Goal: Information Seeking & Learning: Find specific page/section

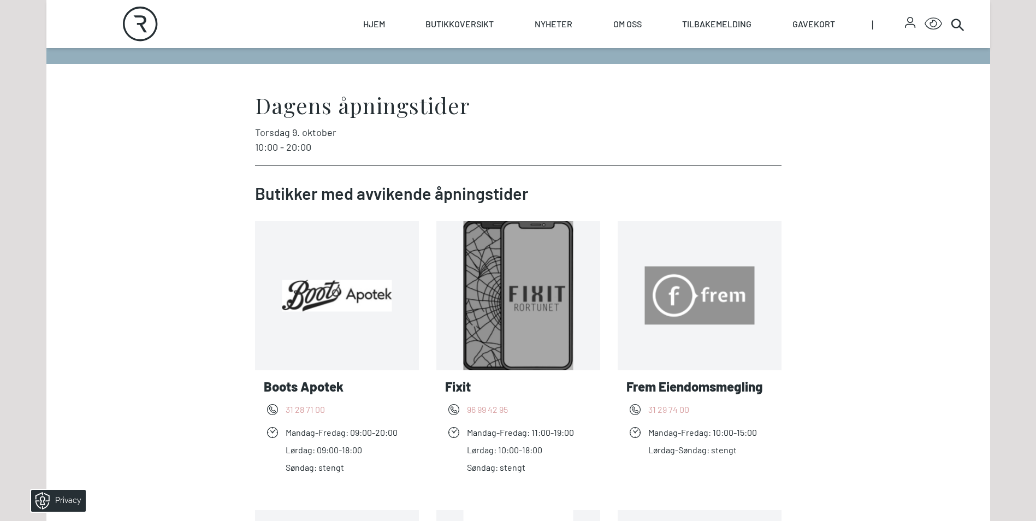
scroll to position [218, 0]
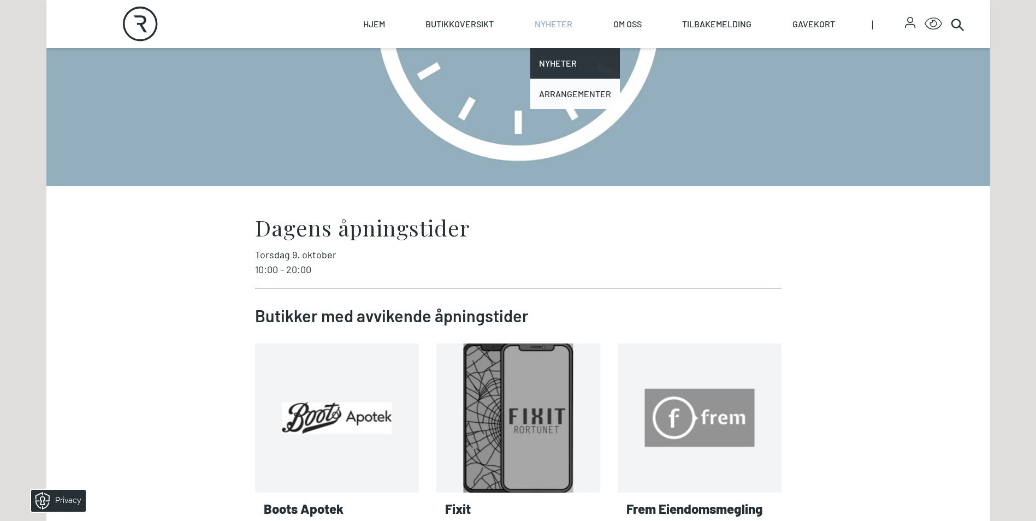
click at [567, 107] on link "Arrangementer" at bounding box center [575, 94] width 90 height 31
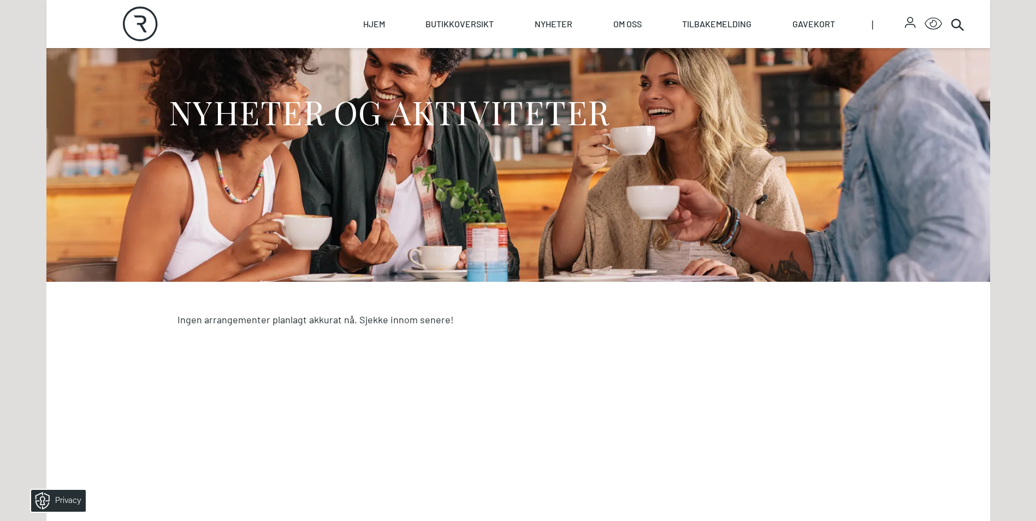
scroll to position [109, 0]
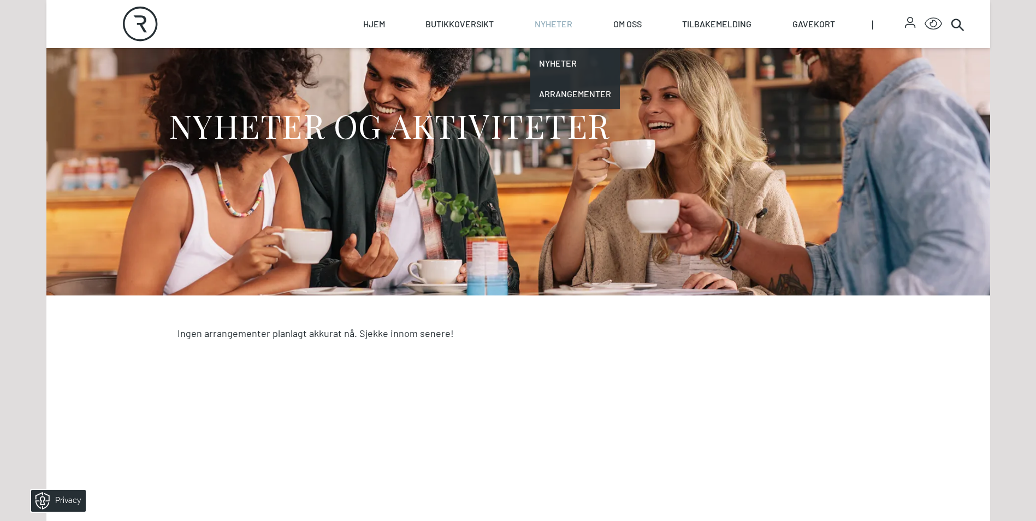
click at [567, 25] on link "Nyheter" at bounding box center [554, 24] width 38 height 48
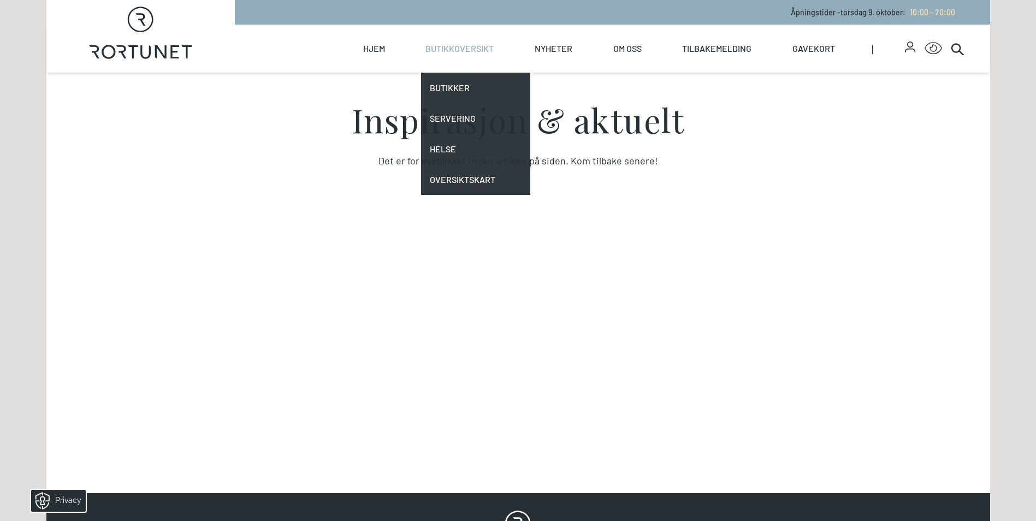
click at [470, 49] on link "Butikkoversikt" at bounding box center [459, 49] width 68 height 48
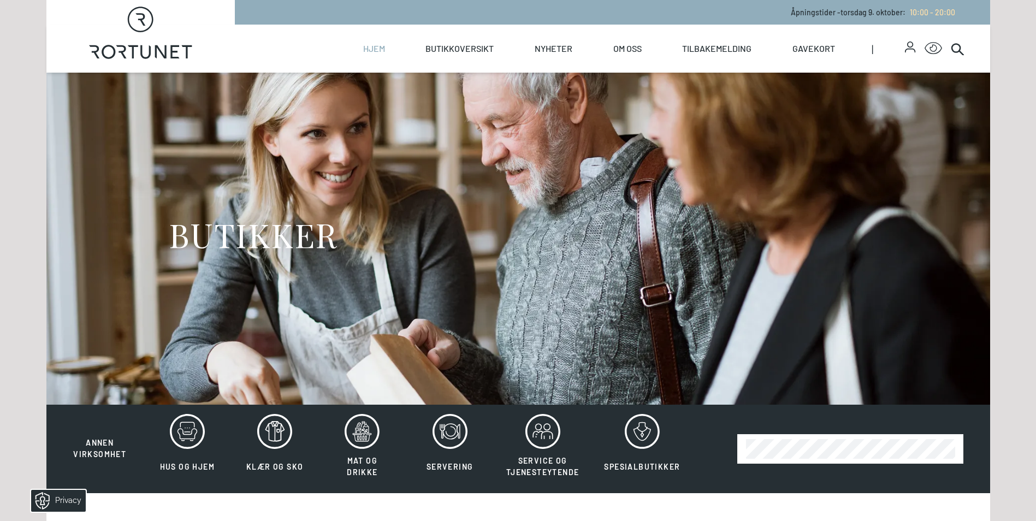
click at [381, 51] on link "Hjem" at bounding box center [374, 49] width 22 height 48
select select "NO"
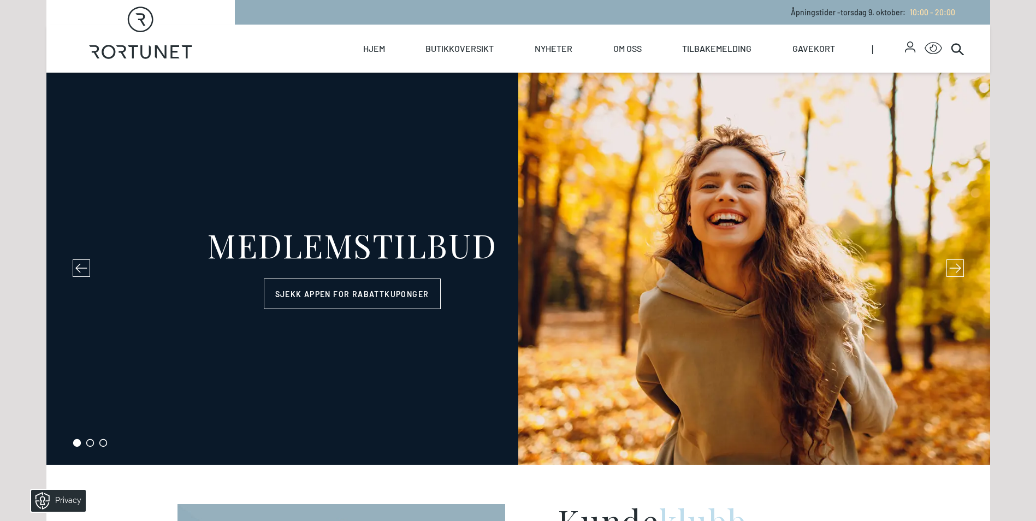
click at [957, 276] on button at bounding box center [954, 267] width 17 height 17
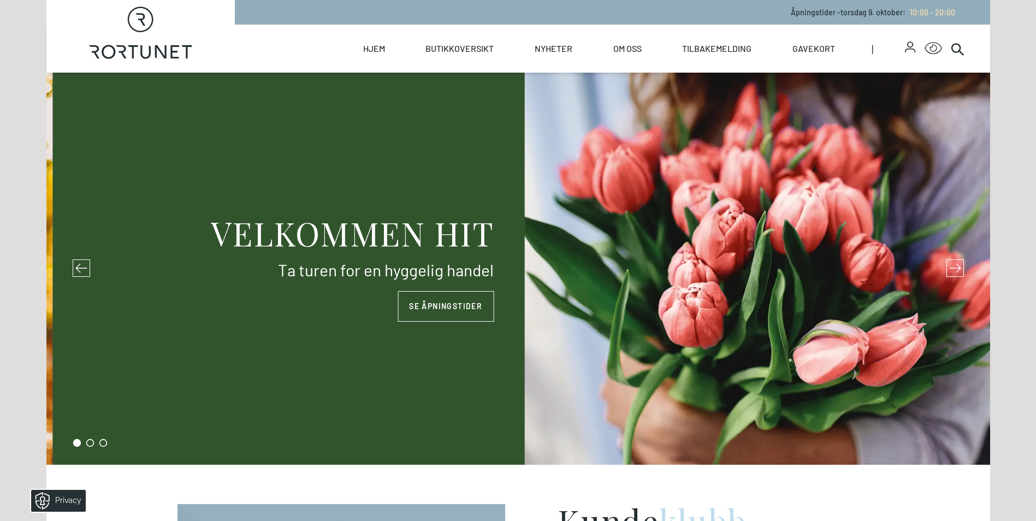
click at [955, 272] on icon at bounding box center [955, 268] width 12 height 12
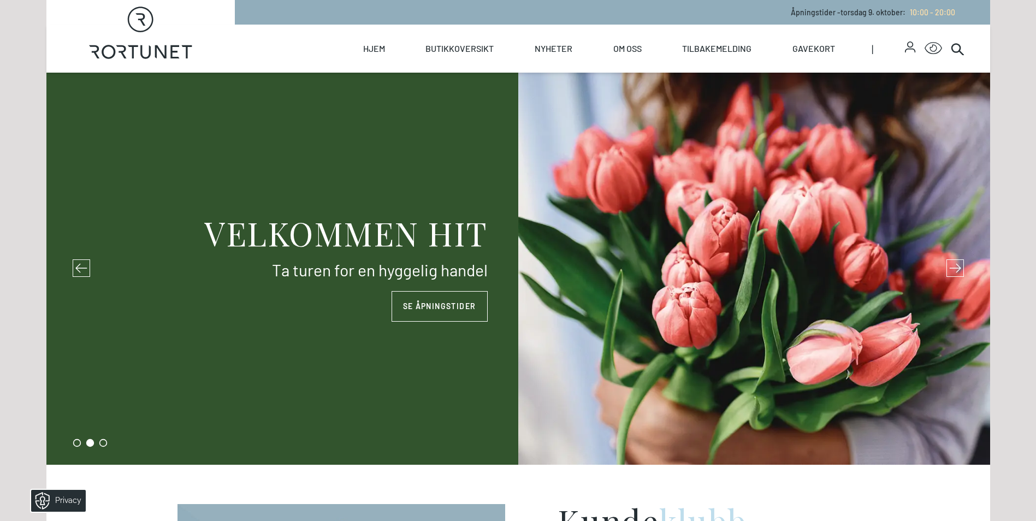
click at [75, 260] on button at bounding box center [81, 267] width 17 height 17
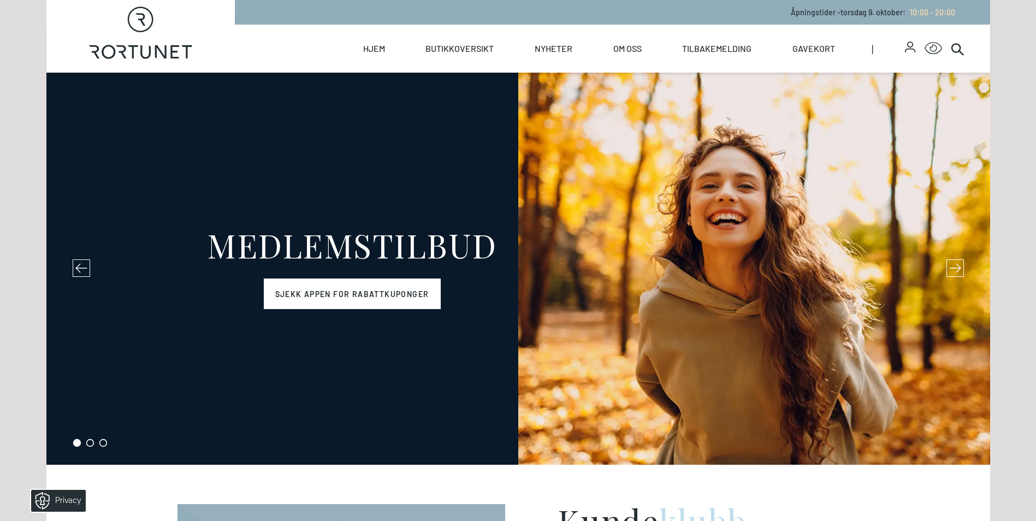
click at [420, 288] on link "Sjekk appen for rabattkuponger" at bounding box center [352, 293] width 177 height 31
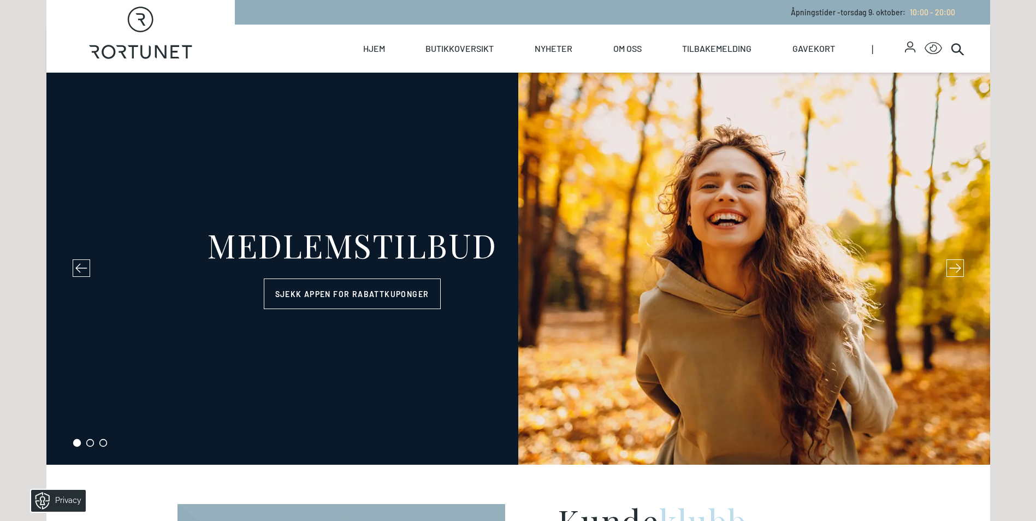
click at [950, 268] on icon at bounding box center [955, 268] width 12 height 12
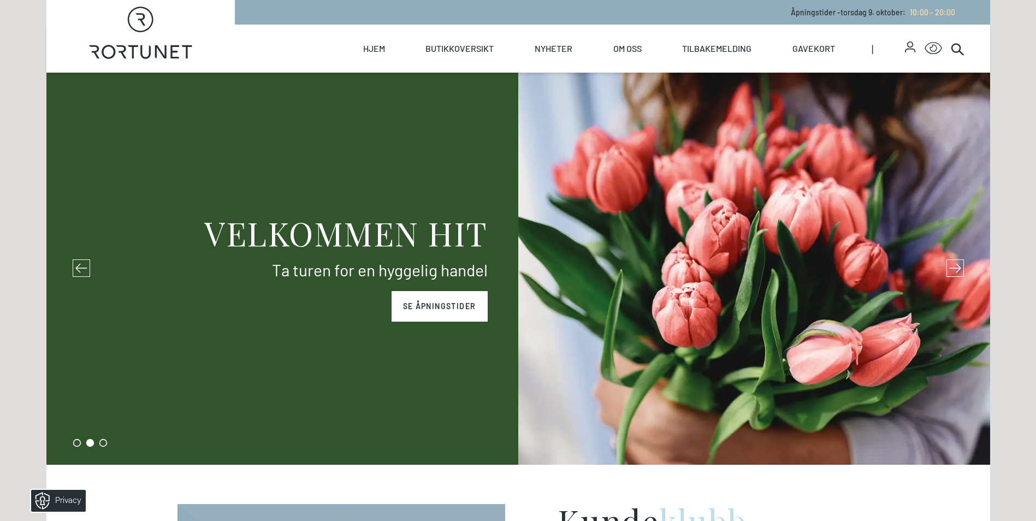
click at [444, 306] on link "SE ÅPNINGSTIDER" at bounding box center [440, 306] width 96 height 31
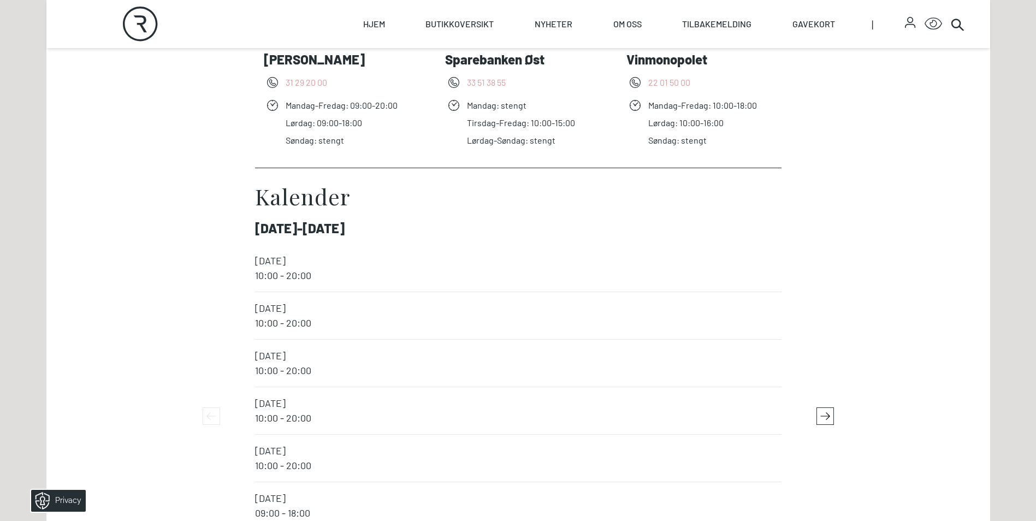
scroll to position [2239, 0]
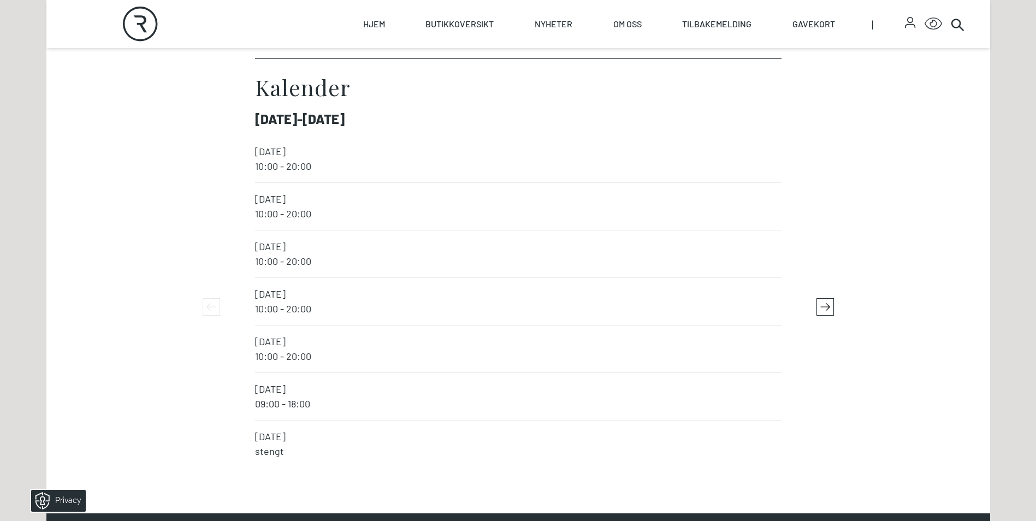
click at [823, 308] on icon "button" at bounding box center [825, 307] width 16 height 16
